Goal: Task Accomplishment & Management: Use online tool/utility

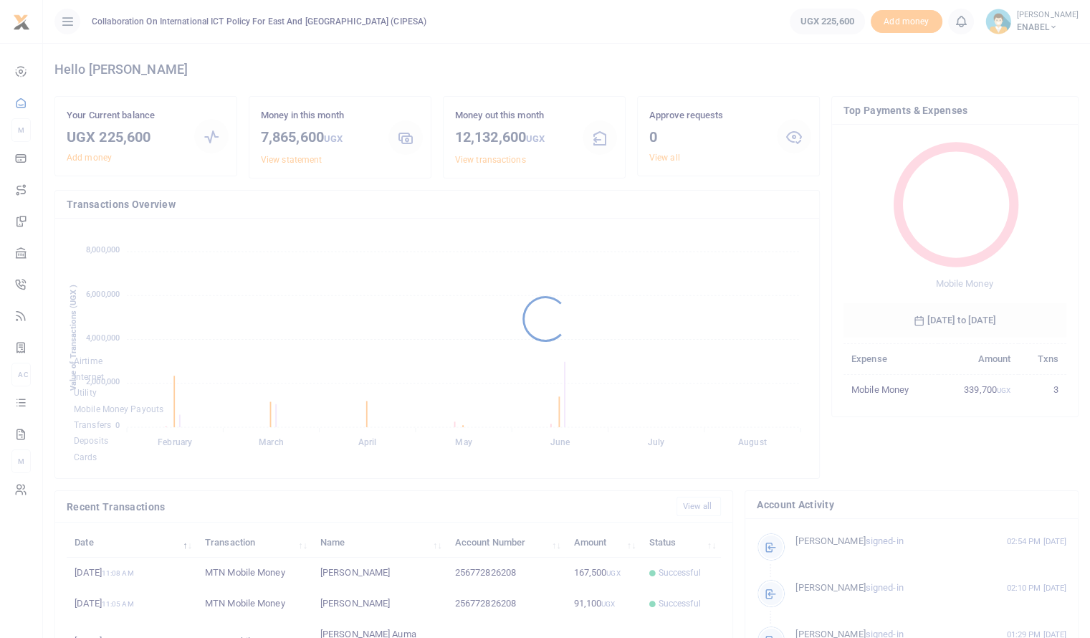
scroll to position [190, 212]
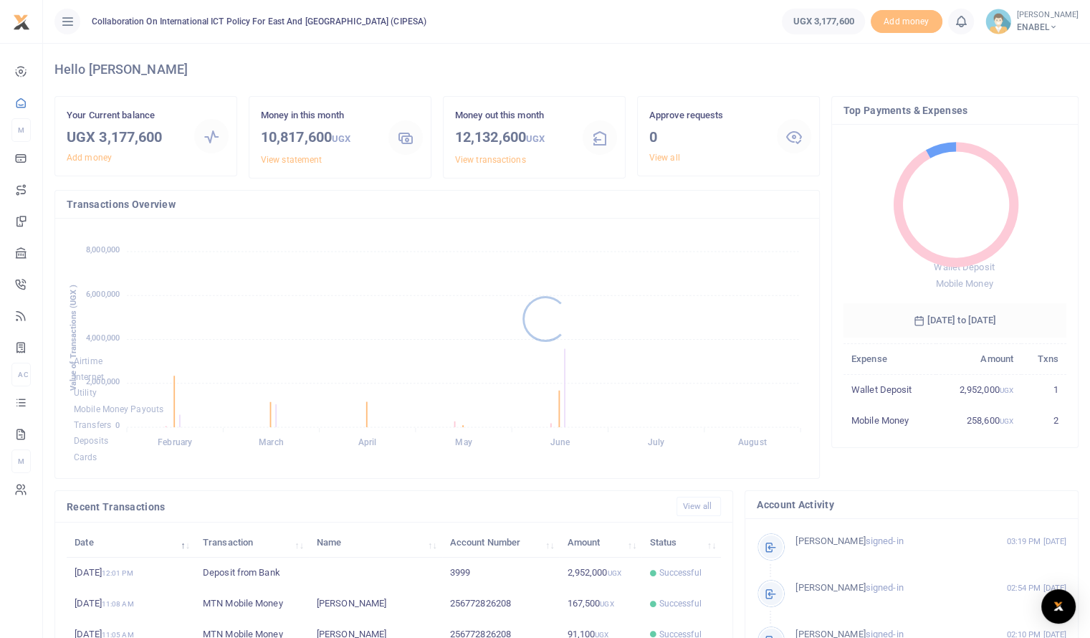
scroll to position [190, 212]
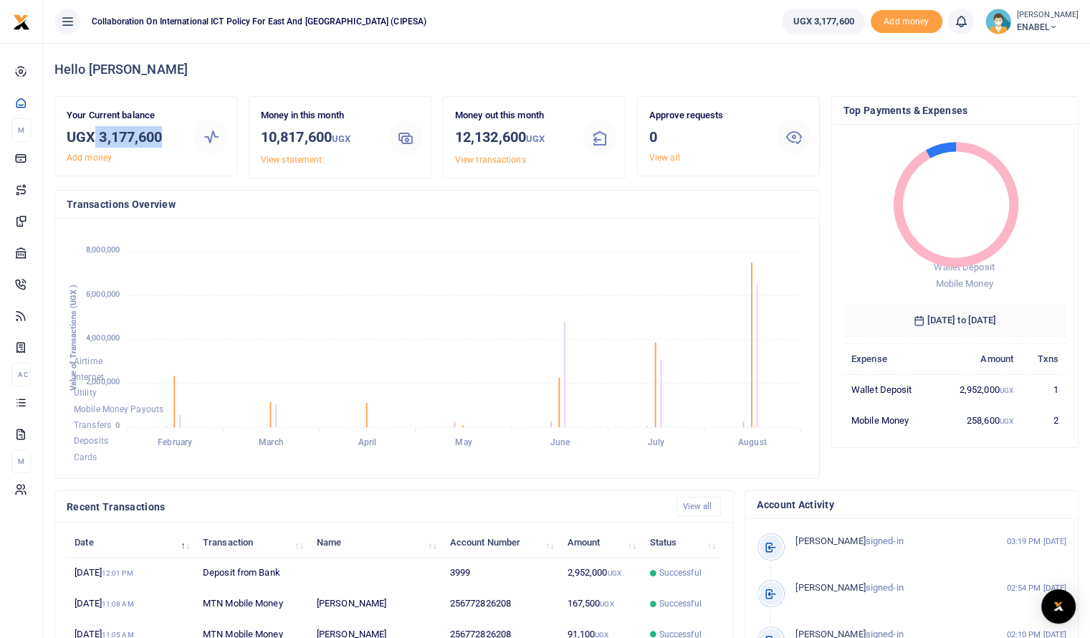
drag, startPoint x: 164, startPoint y: 135, endPoint x: 93, endPoint y: 140, distance: 71.1
click at [93, 140] on h3 "UGX 3,177,600" at bounding box center [125, 136] width 116 height 21
copy h3 "3,177,600"
click at [155, 138] on h3 "UGX 3,177,600" at bounding box center [125, 136] width 116 height 21
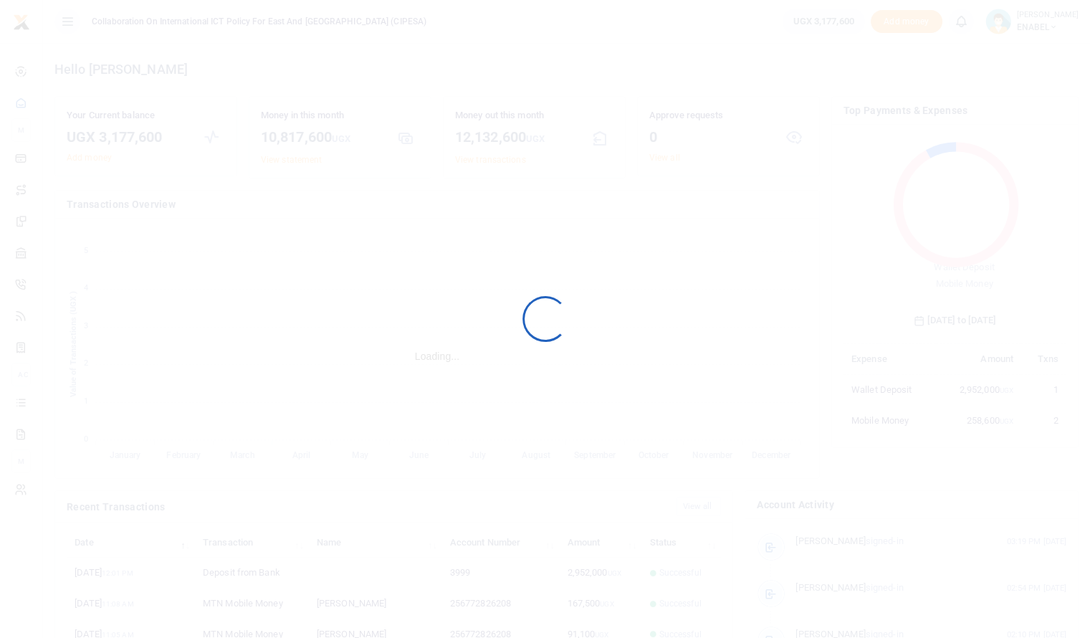
scroll to position [190, 212]
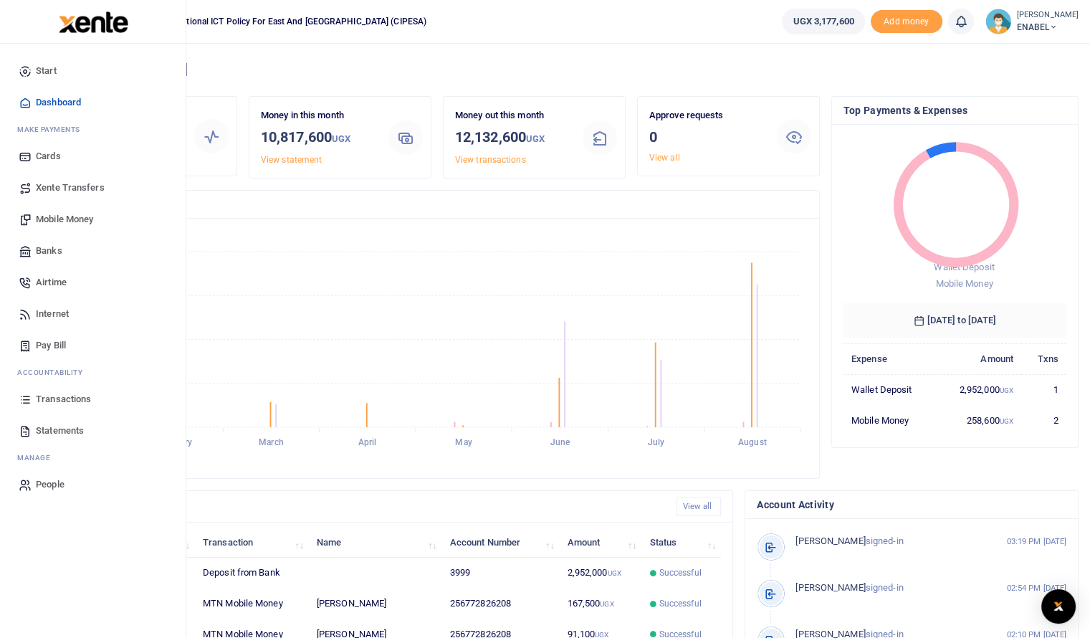
click at [56, 220] on span "Mobile Money" at bounding box center [64, 219] width 57 height 14
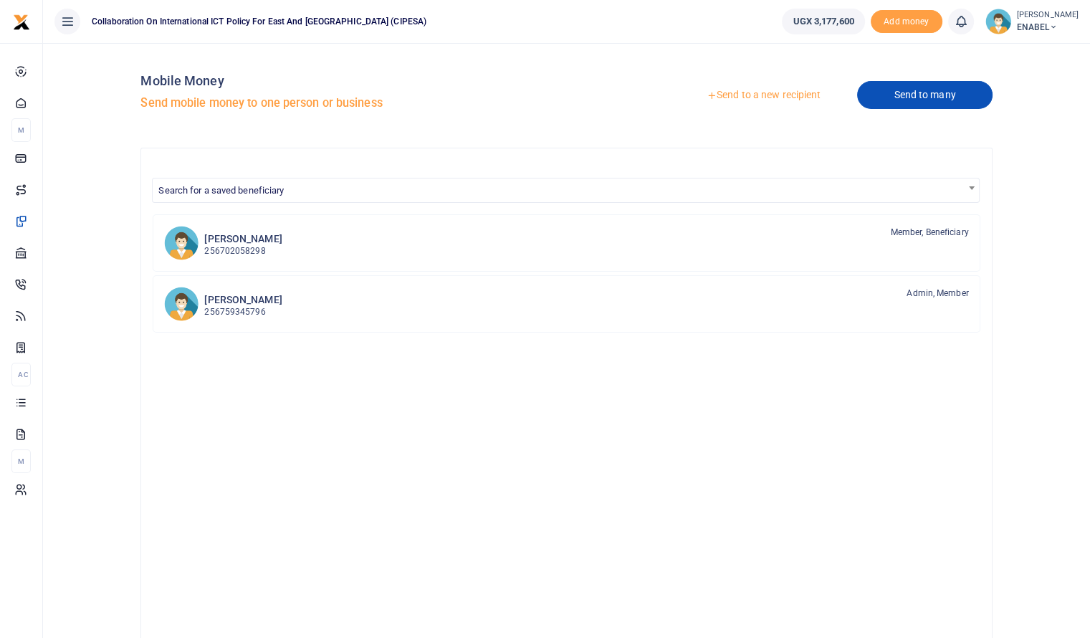
click at [914, 97] on link "Send to many" at bounding box center [924, 95] width 135 height 28
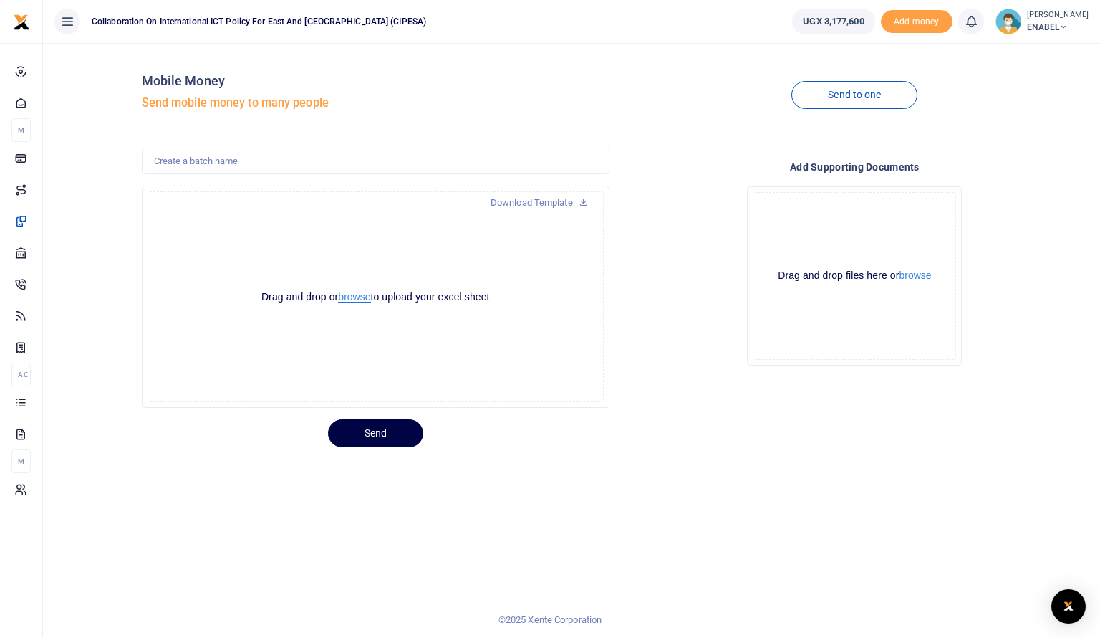
click at [360, 294] on button "browse" at bounding box center [354, 297] width 32 height 11
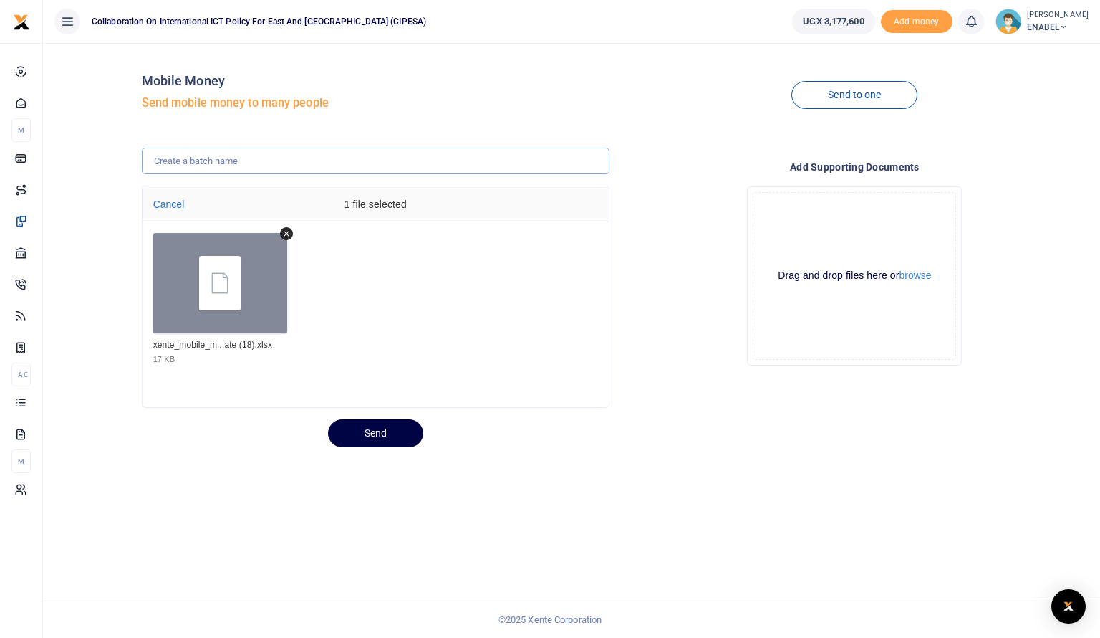
click at [246, 165] on input "text" at bounding box center [376, 161] width 468 height 27
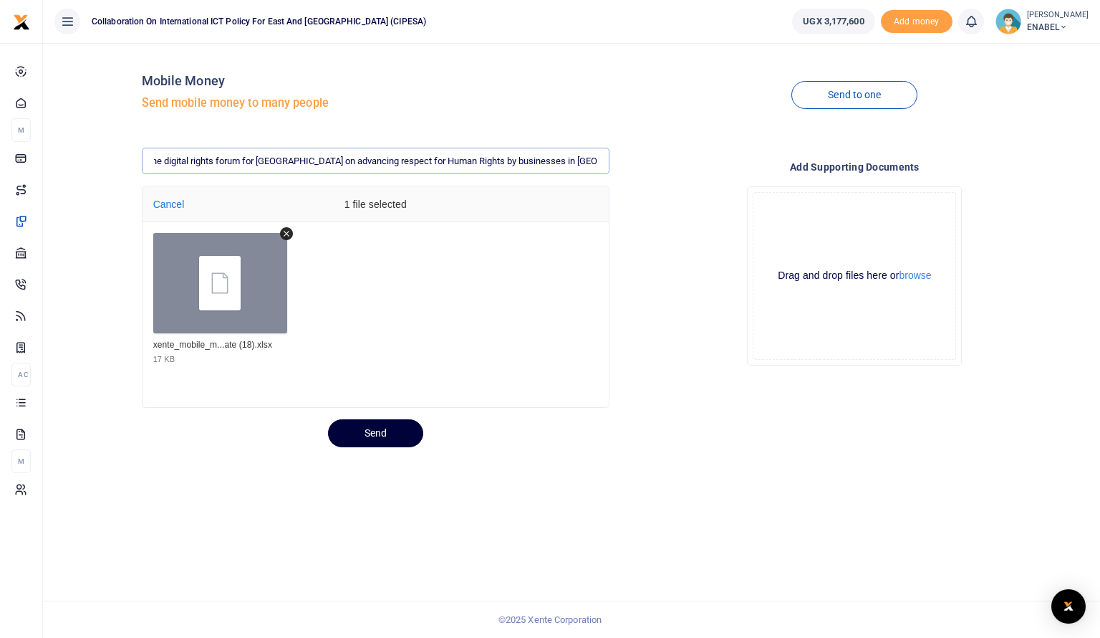
type input "Transport refund attending the digital rights forum for [GEOGRAPHIC_DATA] on ad…"
click at [387, 435] on button "Send" at bounding box center [375, 433] width 95 height 28
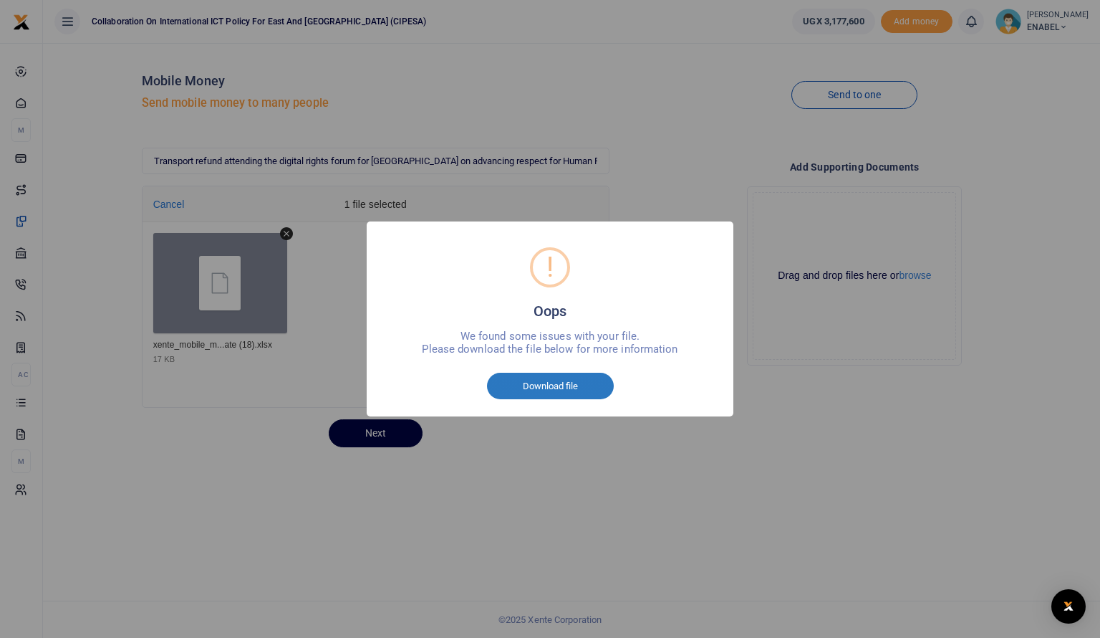
click at [534, 385] on button "Download file" at bounding box center [550, 386] width 127 height 27
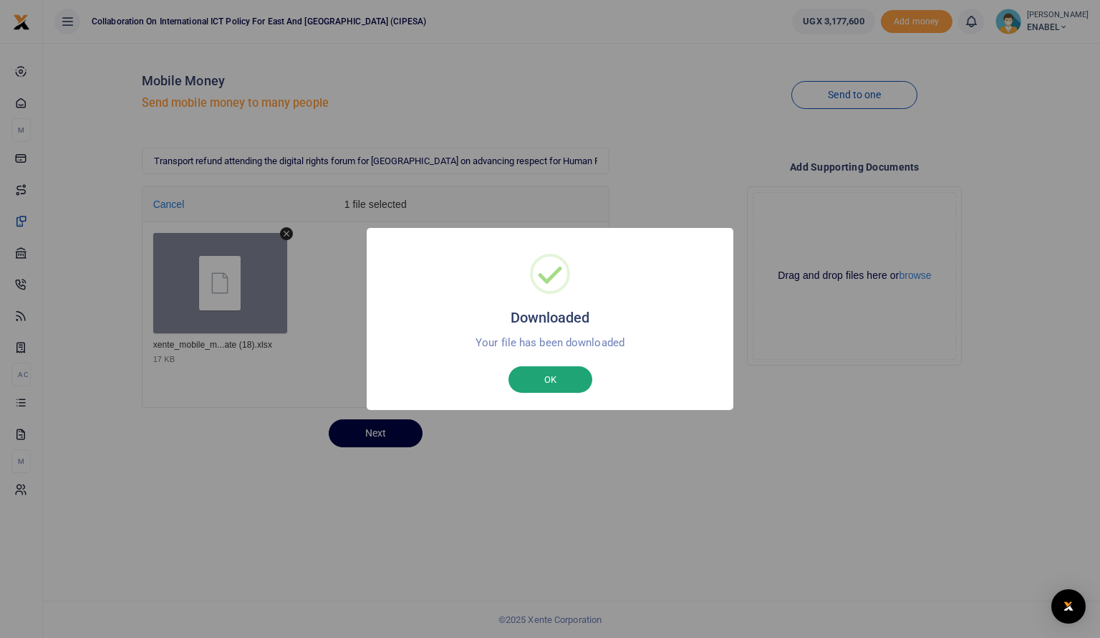
click at [550, 372] on button "OK" at bounding box center [551, 379] width 84 height 27
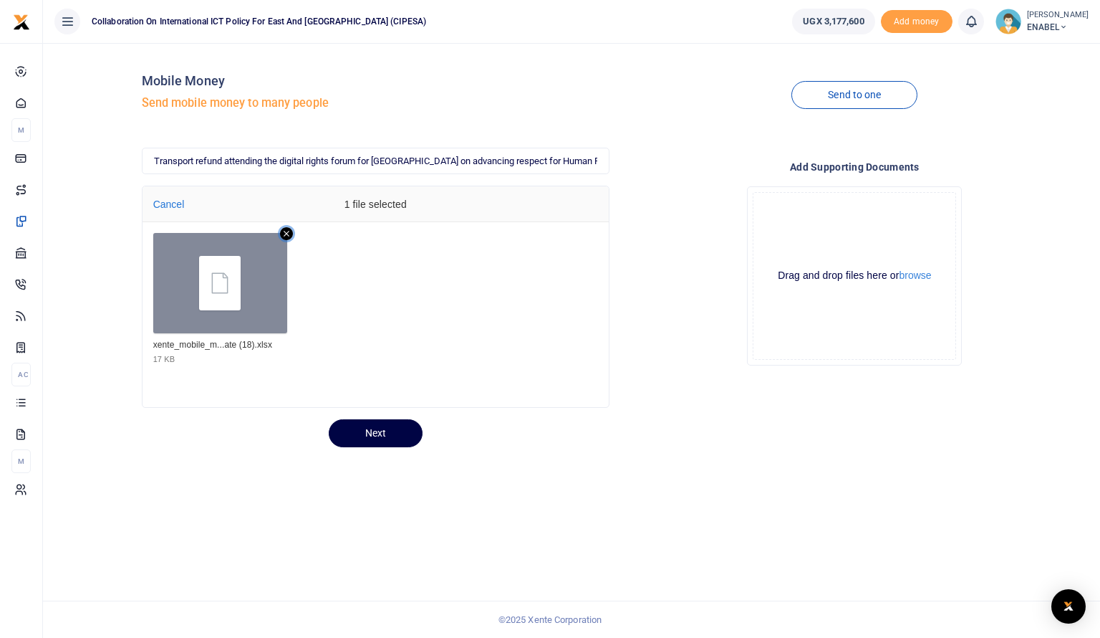
click at [287, 233] on icon "Remove file" at bounding box center [287, 234] width 6 height 6
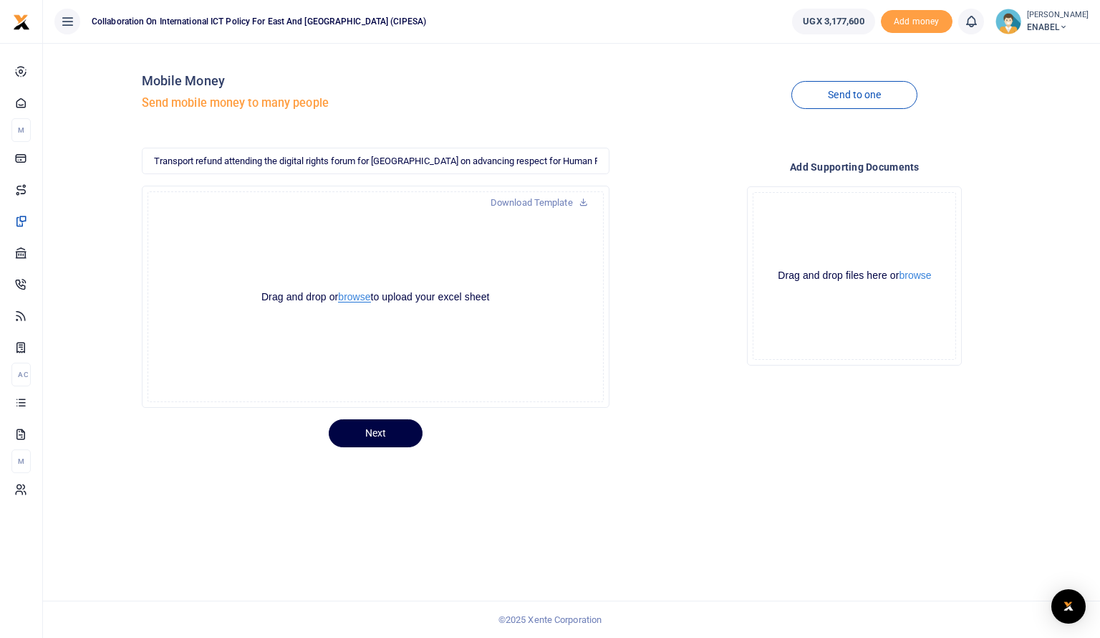
click at [346, 297] on button "browse" at bounding box center [354, 297] width 32 height 11
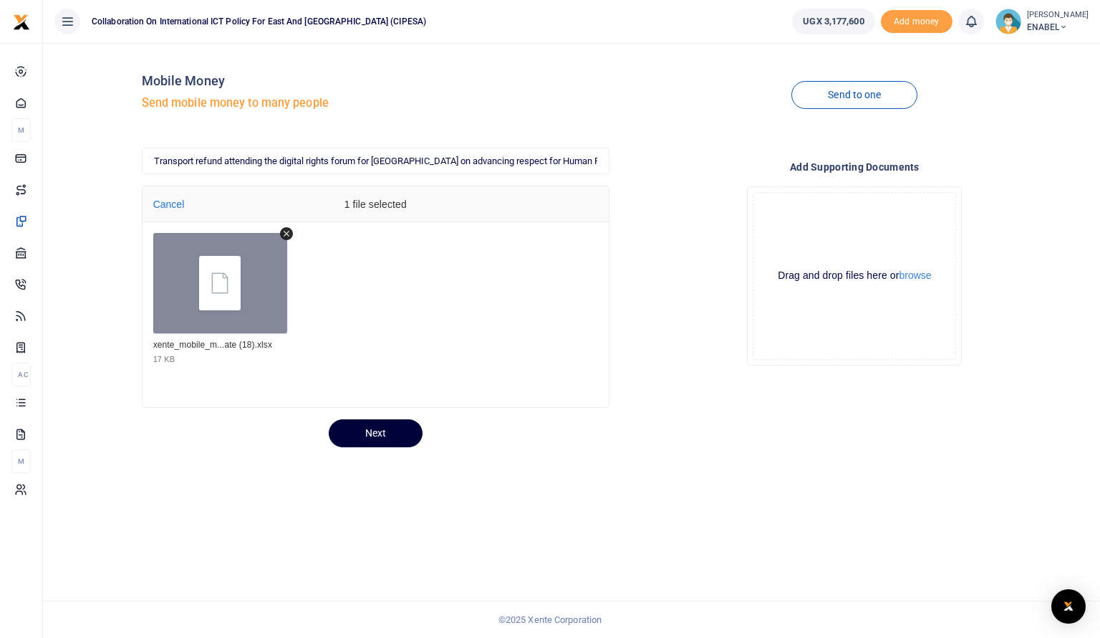
click at [373, 436] on button "Next" at bounding box center [376, 433] width 94 height 28
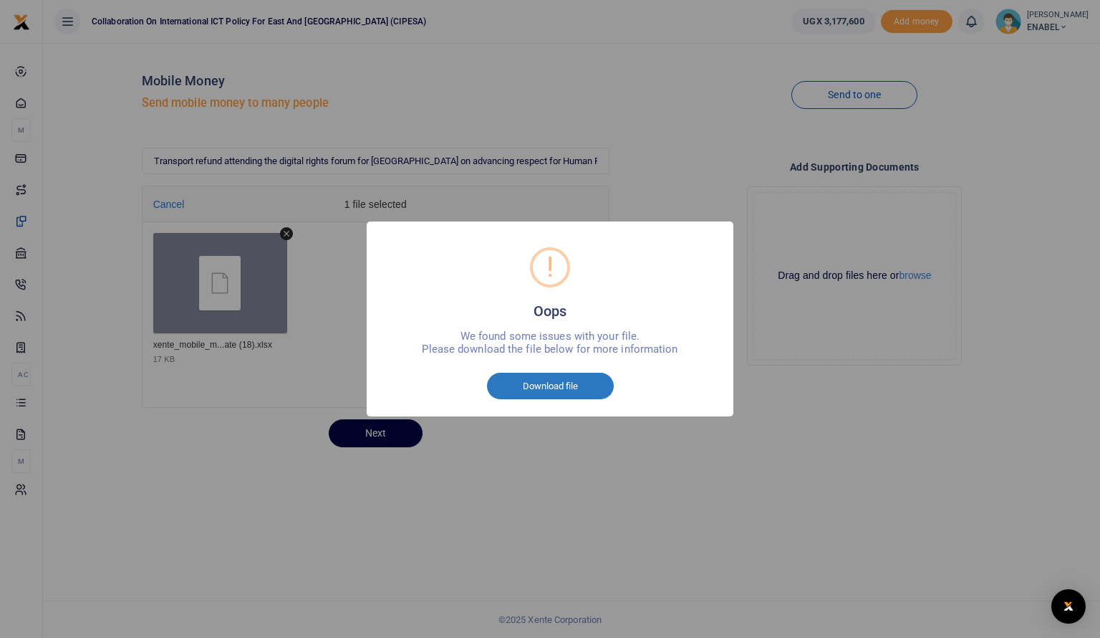
click at [547, 386] on button "Download file" at bounding box center [550, 386] width 127 height 27
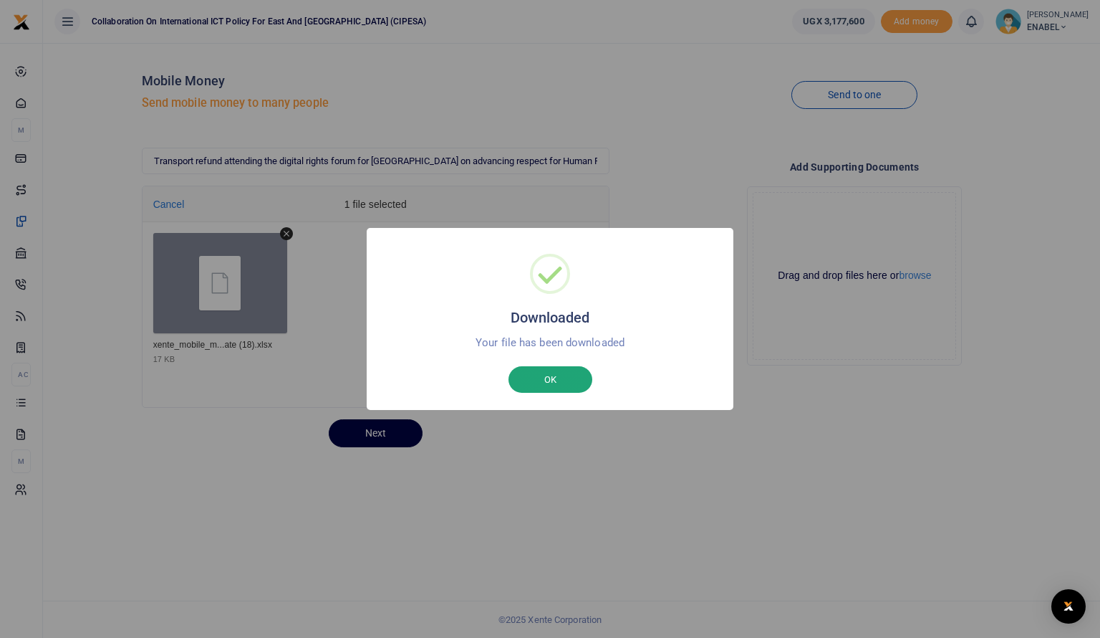
click at [542, 382] on button "OK" at bounding box center [551, 379] width 84 height 27
